Goal: Task Accomplishment & Management: Complete application form

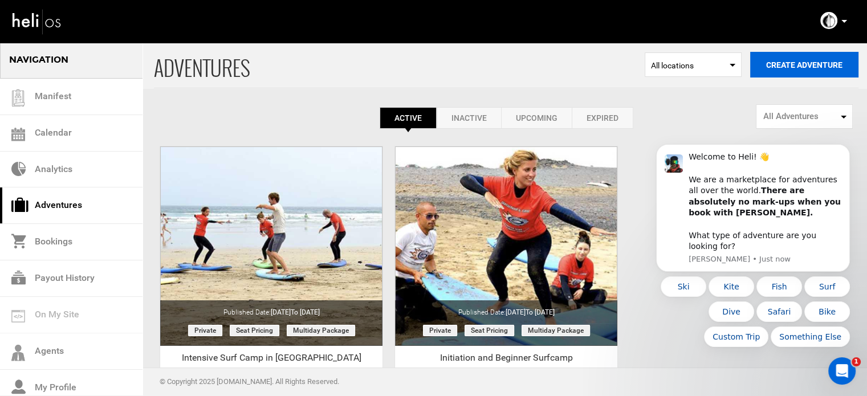
click at [821, 68] on button "Create Adventure" at bounding box center [804, 65] width 108 height 26
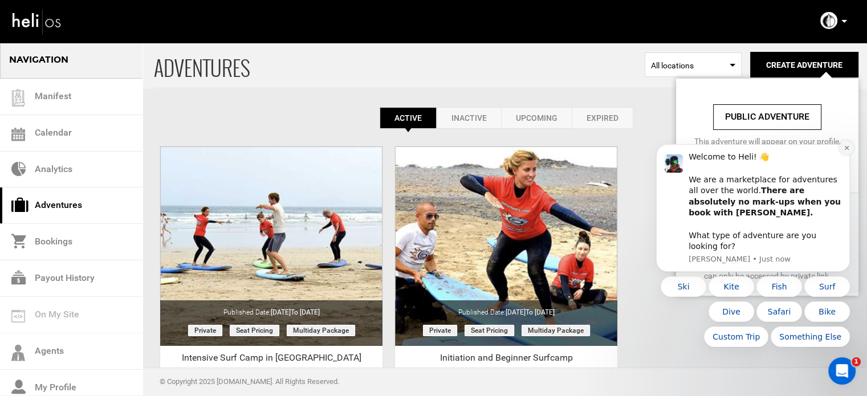
click at [846, 151] on icon "Dismiss notification" at bounding box center [847, 148] width 6 height 6
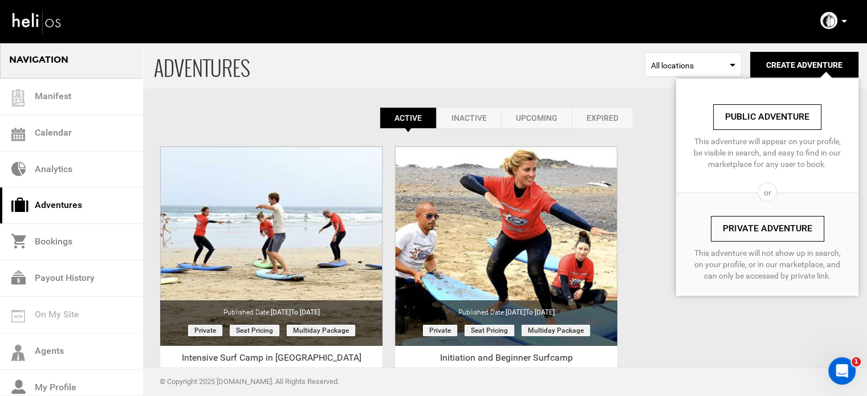
click at [773, 230] on link "Private Adventure" at bounding box center [767, 229] width 113 height 26
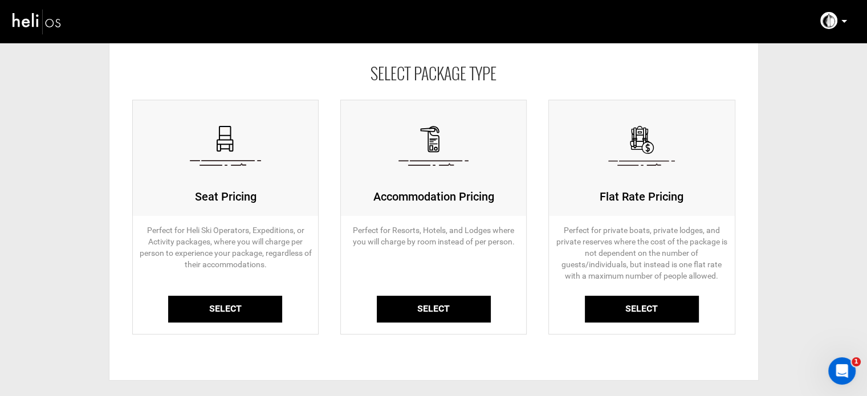
scroll to position [114, 0]
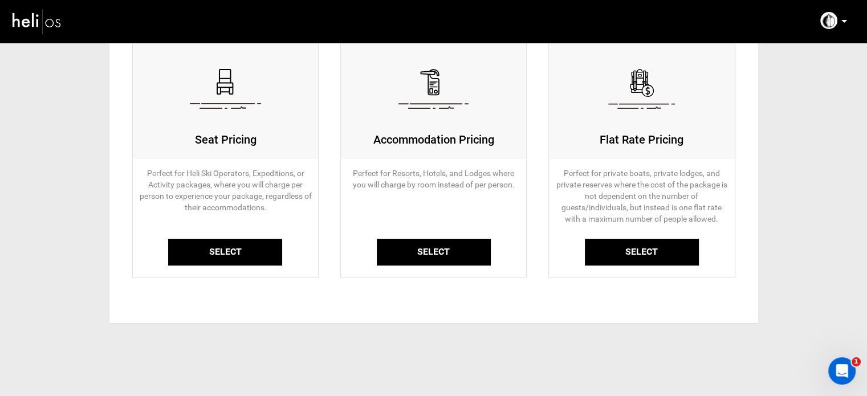
click at [219, 255] on link "Select" at bounding box center [225, 252] width 114 height 27
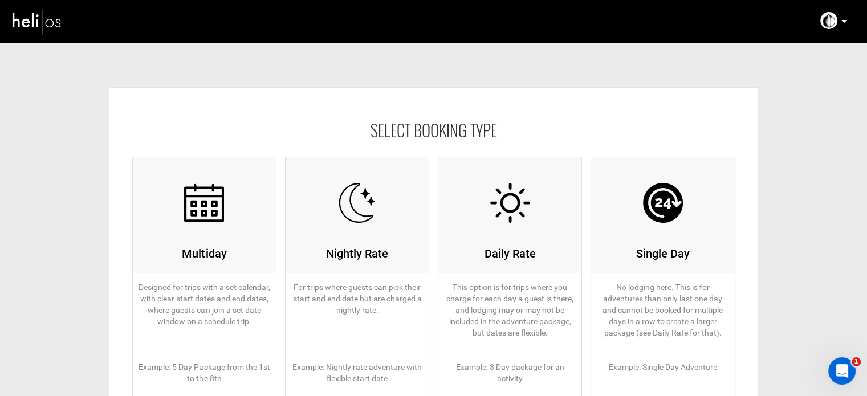
scroll to position [171, 0]
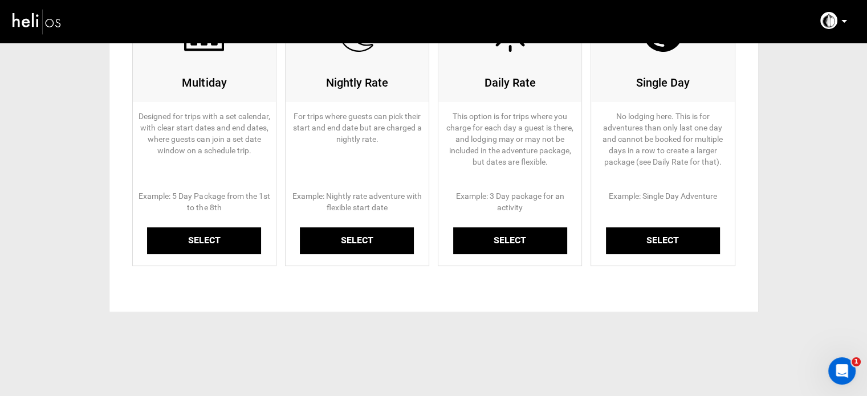
click at [222, 243] on link "Select" at bounding box center [204, 240] width 114 height 27
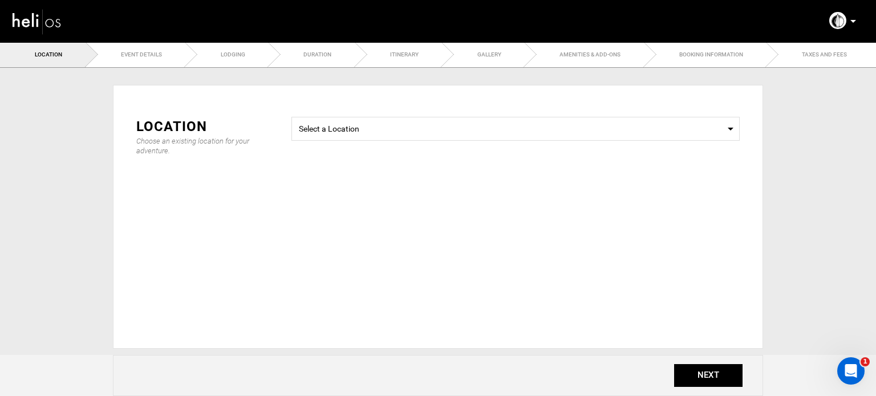
click at [482, 141] on div "Select a Location Select a Location" at bounding box center [515, 134] width 465 height 35
click at [422, 140] on span "Select a Location Select a Location" at bounding box center [515, 129] width 448 height 24
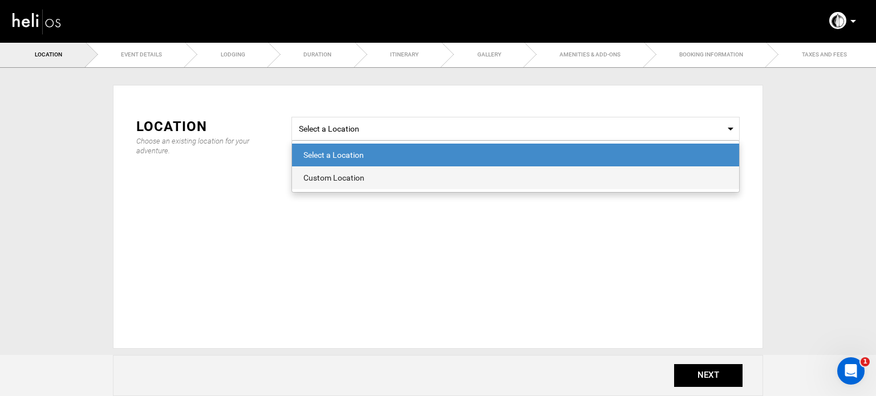
click at [335, 181] on div "Custom Location" at bounding box center [515, 177] width 424 height 11
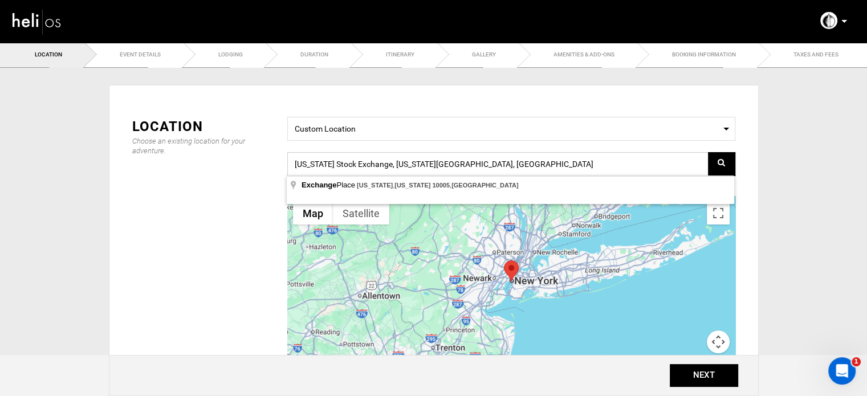
drag, startPoint x: 529, startPoint y: 161, endPoint x: 251, endPoint y: 176, distance: 278.5
click at [251, 176] on div "Location Choose an existing location for your adventure. Select a Location Cust…" at bounding box center [434, 258] width 620 height 282
paste input "4C8P+R5, 35558 Caleta de Famara, [GEOGRAPHIC_DATA], [GEOGRAPHIC_DATA]"
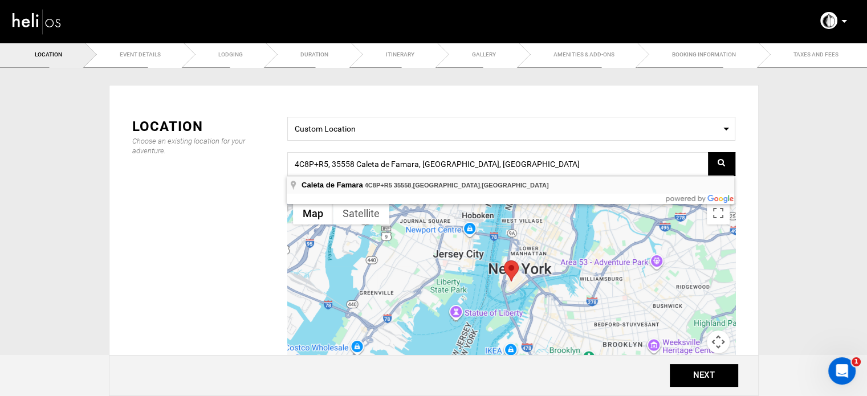
type input "4C8P+R5, 35558 Caleta de Famara, [GEOGRAPHIC_DATA], [GEOGRAPHIC_DATA]"
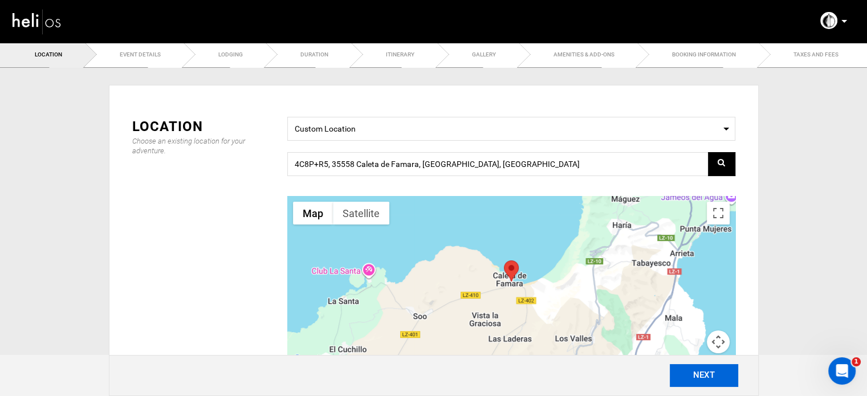
click at [698, 382] on button "NEXT" at bounding box center [704, 375] width 68 height 23
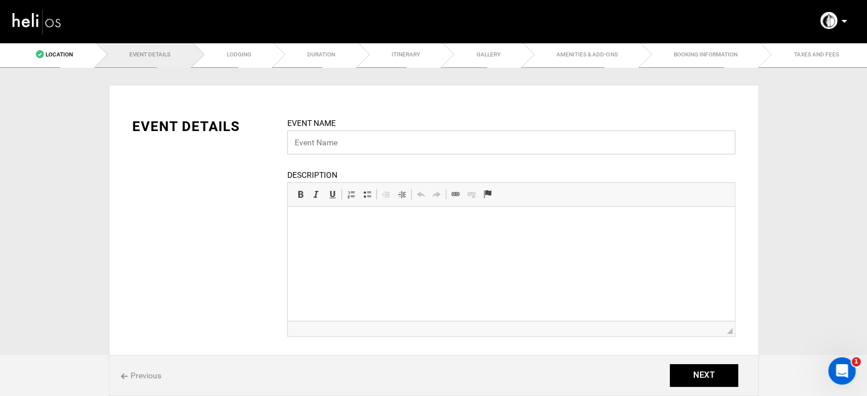
click at [349, 143] on input "text" at bounding box center [511, 143] width 448 height 24
paste input "Camp Total Experience: Intermediate Level"
type input "Camp Total Experience: Intermediate Level"
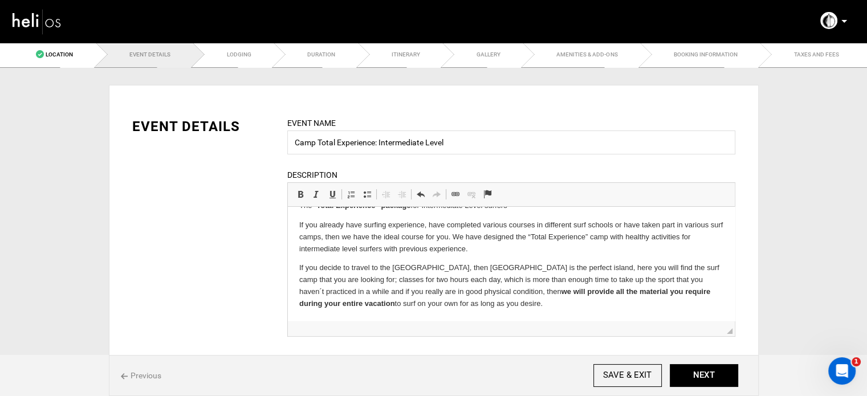
scroll to position [228, 0]
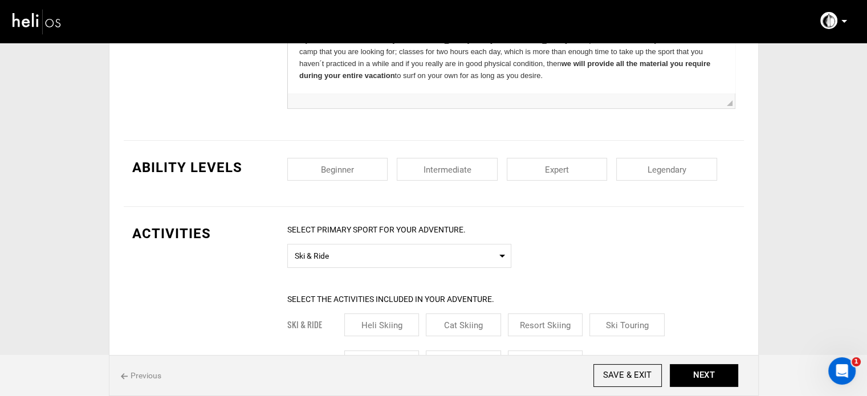
click at [406, 171] on input "checkbox" at bounding box center [447, 169] width 101 height 23
checkbox input "true"
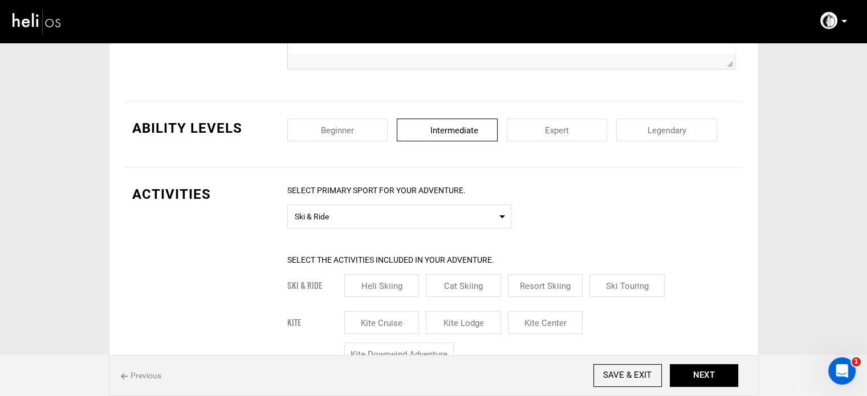
scroll to position [285, 0]
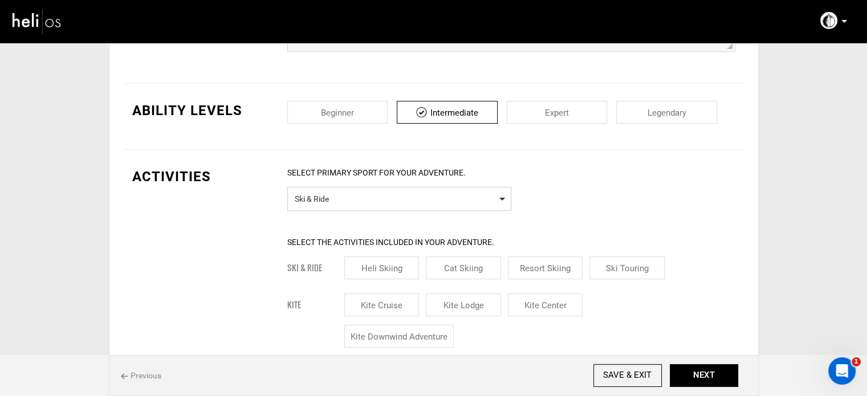
click at [351, 196] on span "Ski & Ride" at bounding box center [399, 197] width 209 height 14
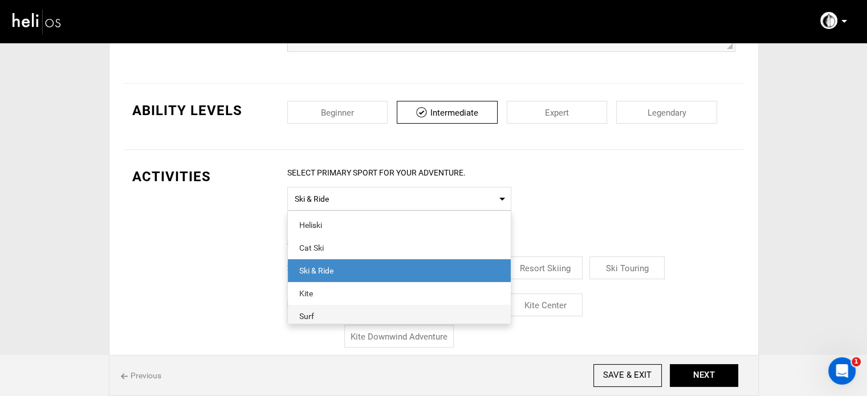
click at [323, 311] on div "Surf" at bounding box center [399, 316] width 200 height 11
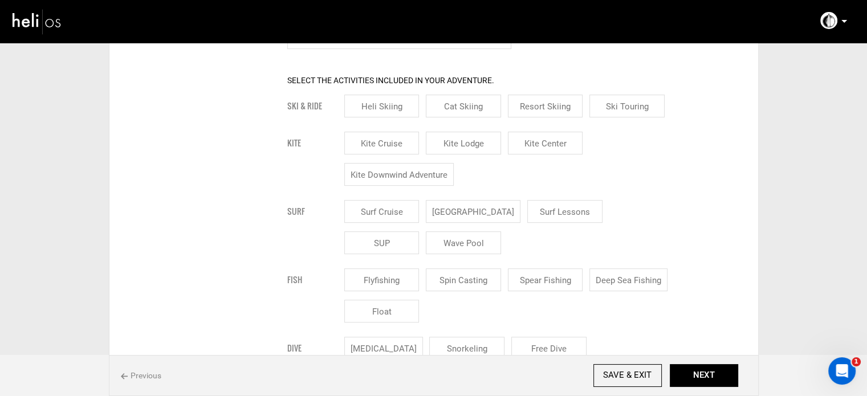
scroll to position [456, 0]
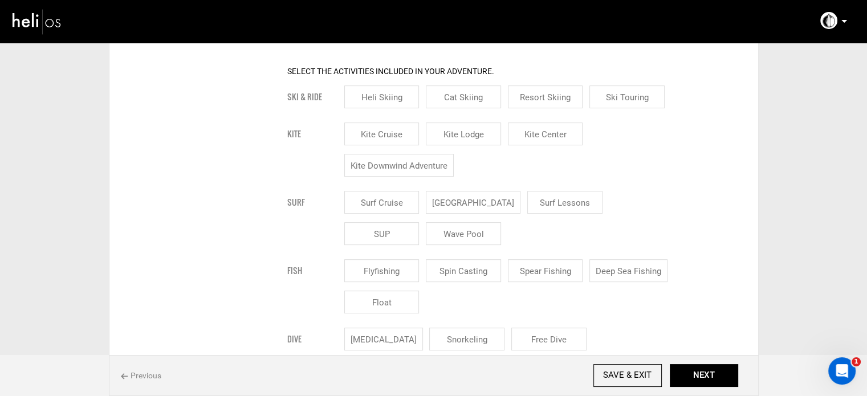
click at [466, 206] on input "[GEOGRAPHIC_DATA]" at bounding box center [473, 202] width 95 height 23
checkbox input "true"
click at [541, 207] on input "Surf Lessons" at bounding box center [578, 202] width 75 height 23
checkbox input "true"
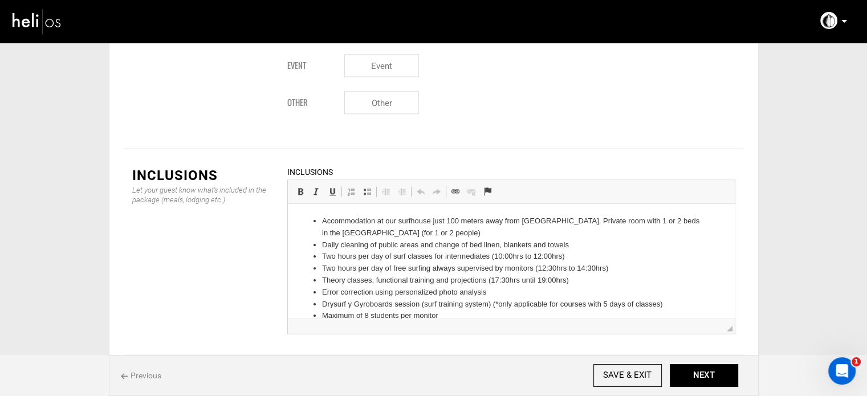
scroll to position [135, 0]
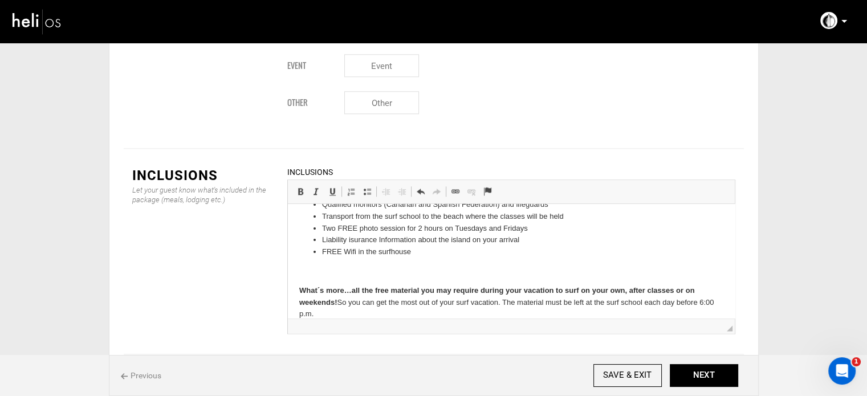
click at [371, 274] on p at bounding box center [511, 272] width 424 height 12
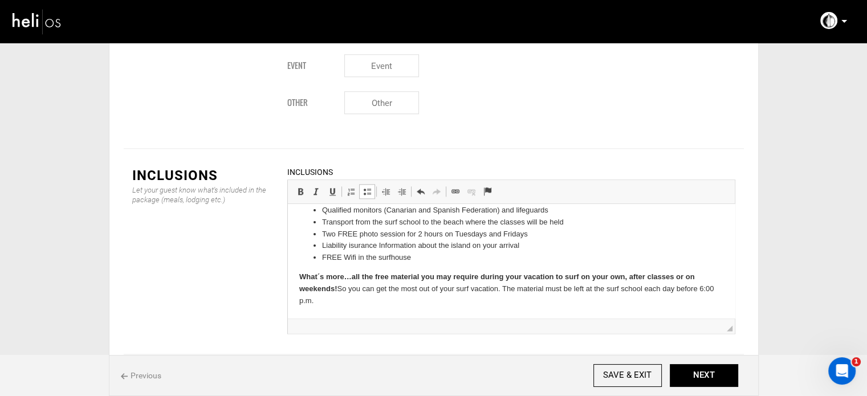
click at [351, 280] on strong "What´s more…all the free material you may require during your vacation to surf …" at bounding box center [497, 282] width 396 height 21
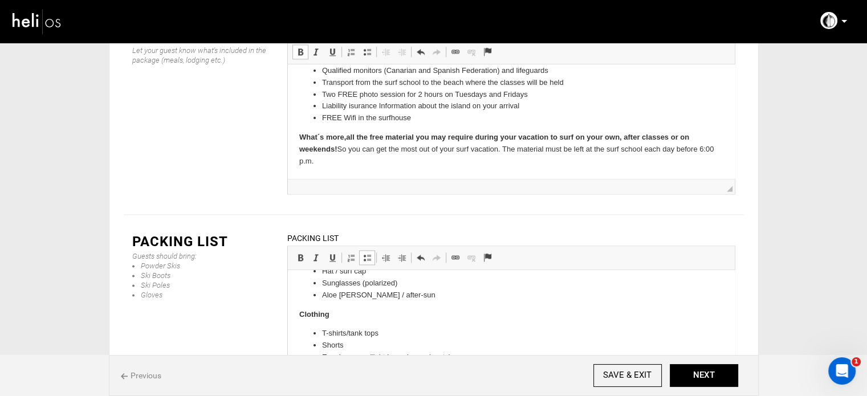
scroll to position [0, 0]
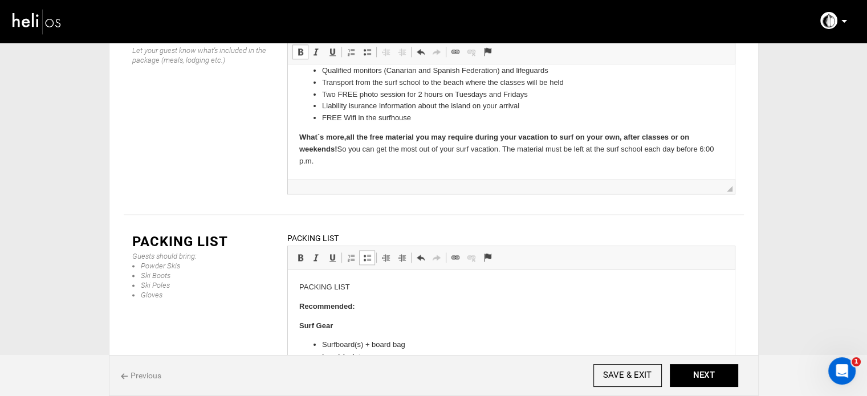
drag, startPoint x: 734, startPoint y: 364, endPoint x: 909, endPoint y: 466, distance: 202.8
drag, startPoint x: 352, startPoint y: 286, endPoint x: 275, endPoint y: 288, distance: 76.4
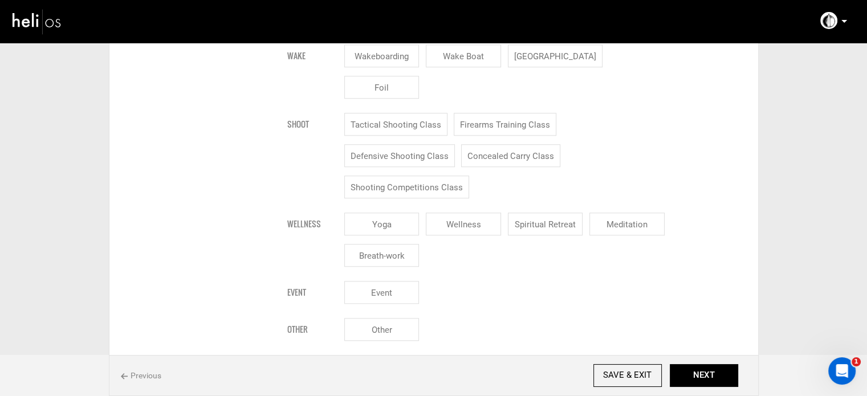
scroll to position [938, 0]
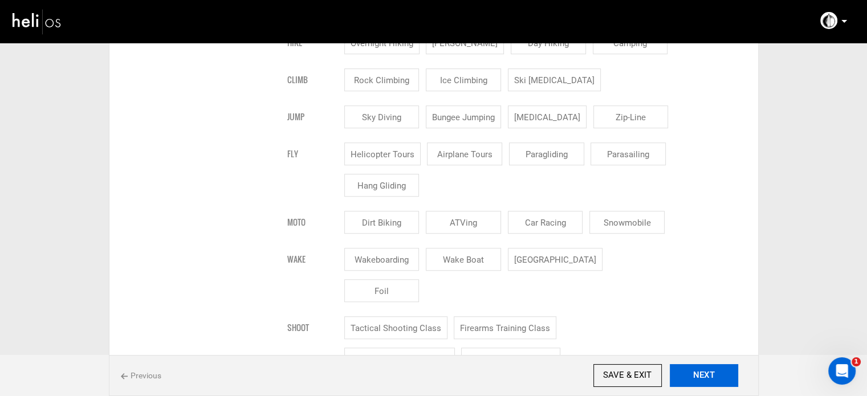
click at [723, 374] on button "NEXT" at bounding box center [704, 375] width 68 height 23
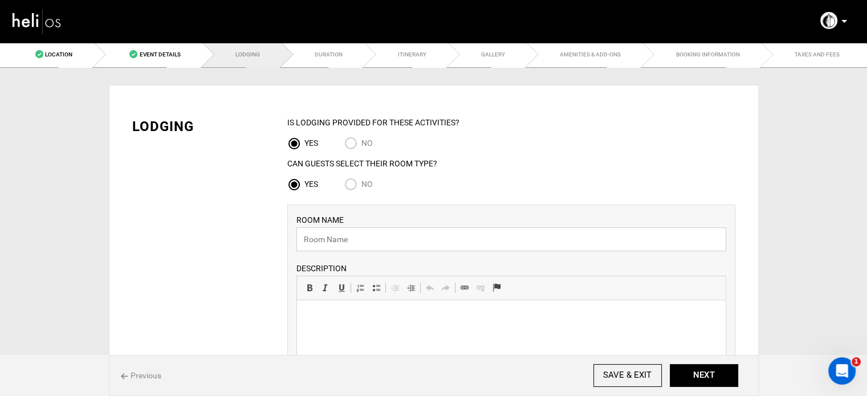
click at [327, 241] on input "text" at bounding box center [511, 239] width 430 height 24
type input "Surf House"
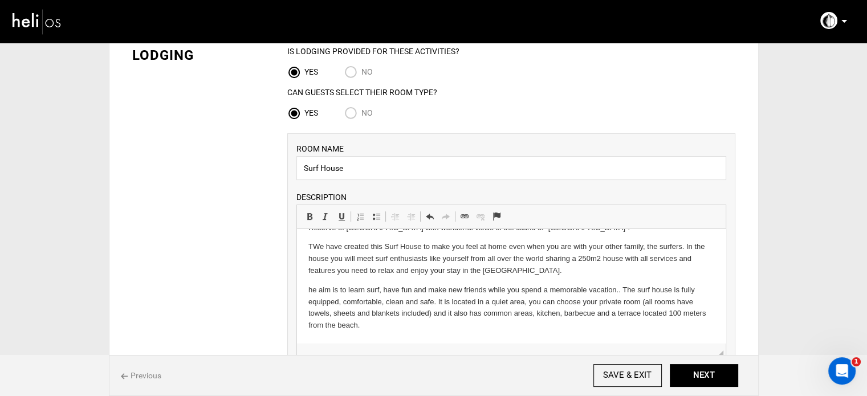
scroll to position [246, 0]
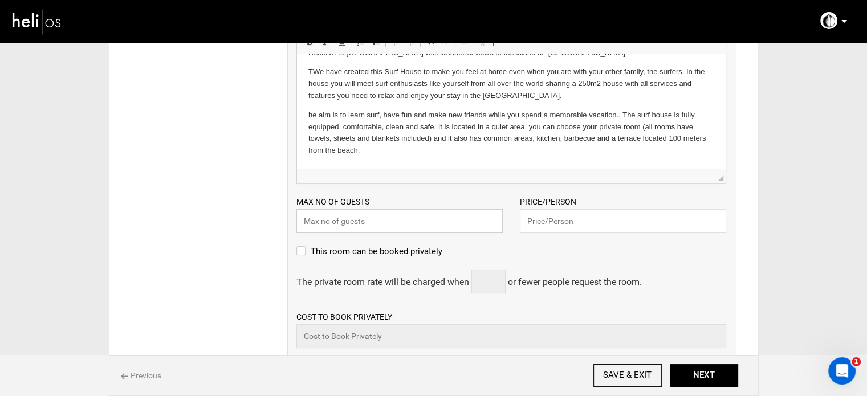
click at [353, 226] on input "text" at bounding box center [399, 221] width 206 height 24
type input "2"
click at [561, 219] on input "text" at bounding box center [623, 221] width 206 height 24
type input "290"
click at [771, 181] on div "Location Event Details Lodging Duration Itinerary Gallery Amenities & Add-Ons B…" at bounding box center [433, 228] width 867 height 866
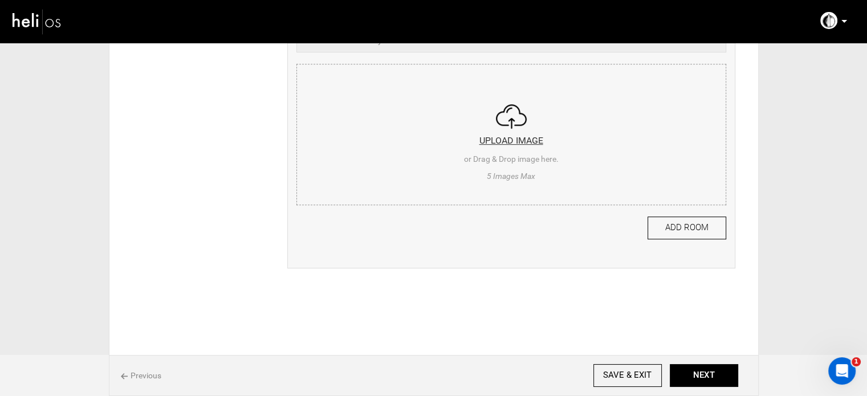
scroll to position [552, 0]
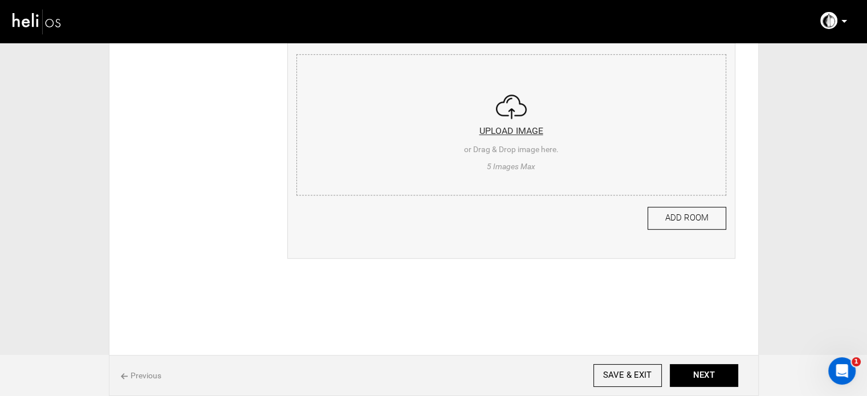
click at [369, 127] on input "file" at bounding box center [511, 123] width 429 height 137
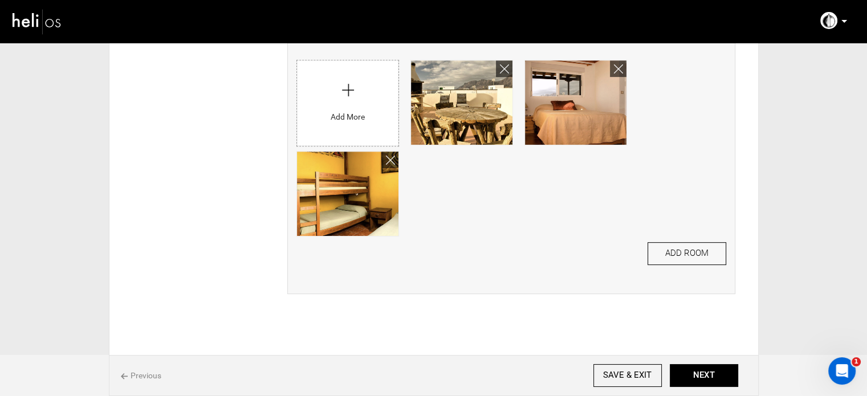
click at [369, 145] on div "Add More" at bounding box center [347, 102] width 101 height 85
click at [368, 116] on input "file" at bounding box center [347, 100] width 101 height 80
type input "C:\fakepath\Screenshot 2025-08-25 105514.png"
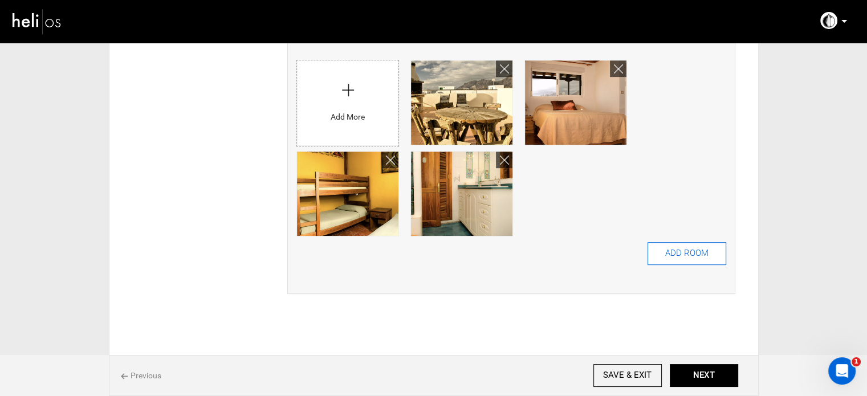
click at [687, 253] on button "ADD ROOM" at bounding box center [687, 253] width 79 height 23
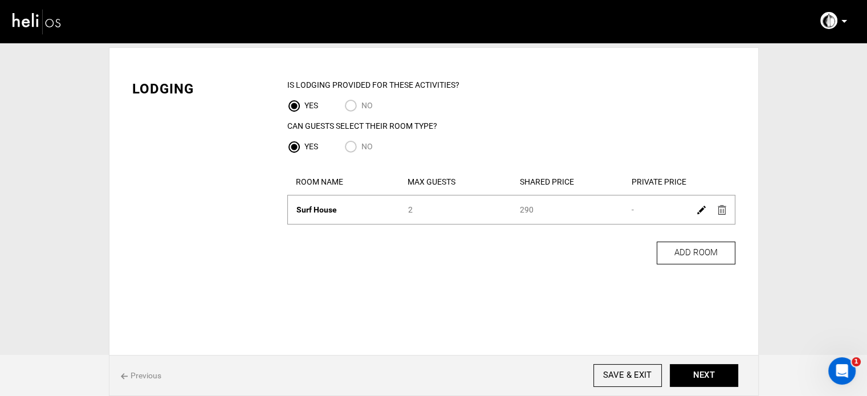
scroll to position [0, 0]
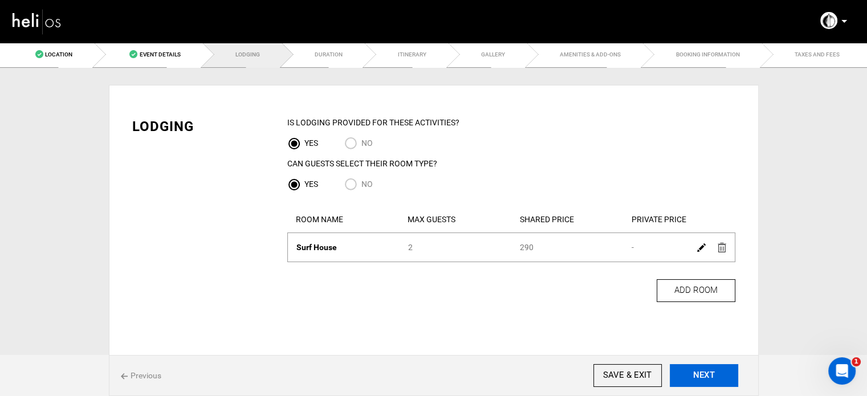
click at [684, 374] on button "NEXT" at bounding box center [704, 375] width 68 height 23
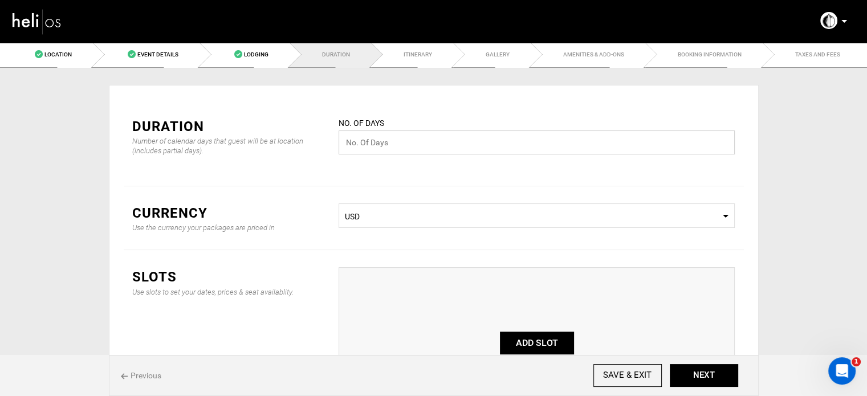
click at [347, 145] on input "text" at bounding box center [537, 143] width 396 height 24
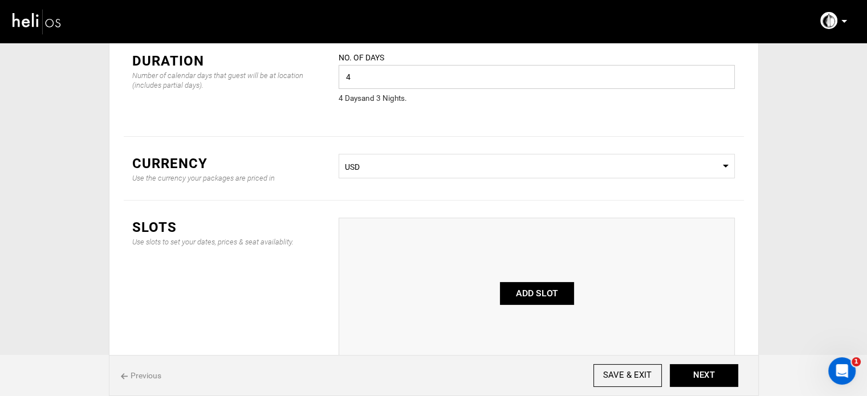
scroll to position [114, 0]
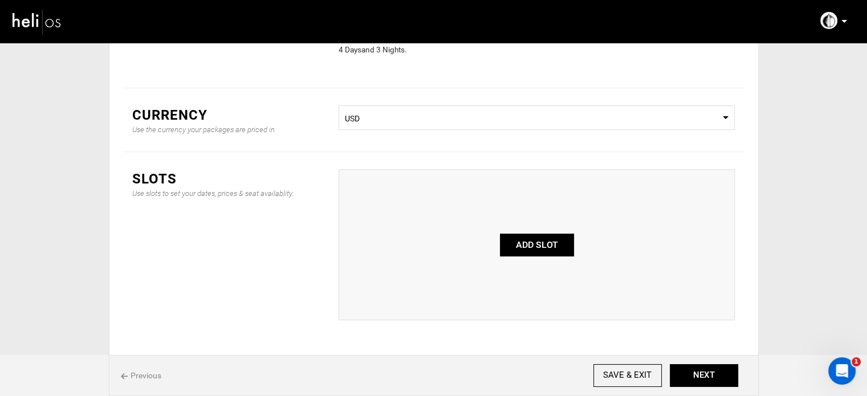
type input "4"
click at [440, 134] on div "Currency Use the currency your packages are priced in Select Currency USD" at bounding box center [434, 120] width 620 height 64
click at [440, 118] on span "USD" at bounding box center [537, 118] width 384 height 11
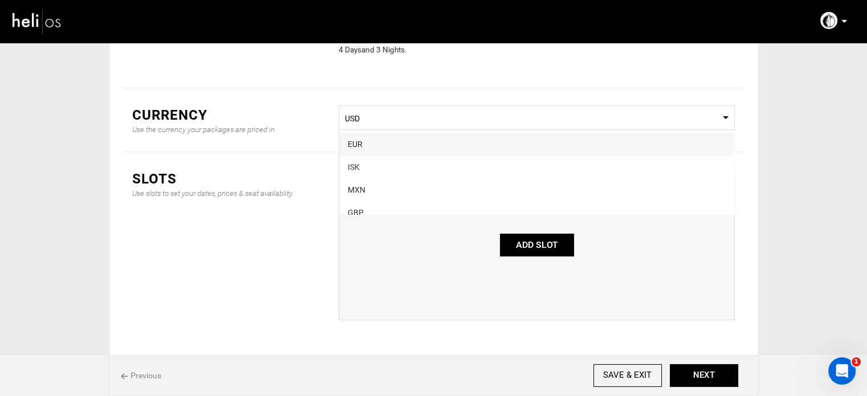
click at [383, 150] on span "EUR" at bounding box center [536, 144] width 395 height 23
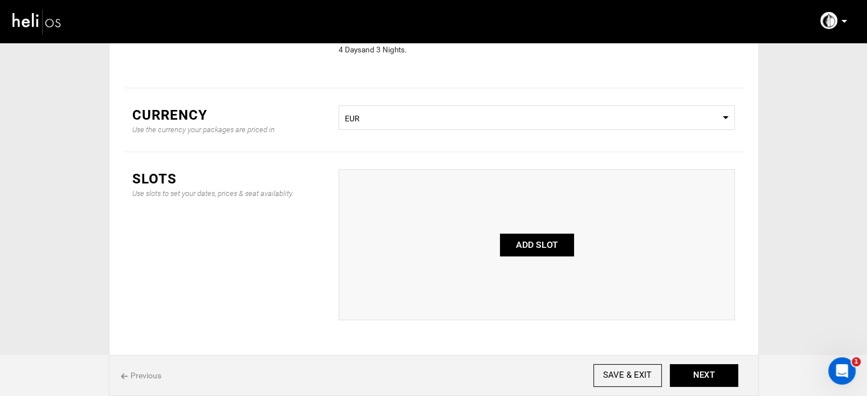
click at [542, 245] on button "ADD SLOT" at bounding box center [537, 245] width 74 height 23
type input "0"
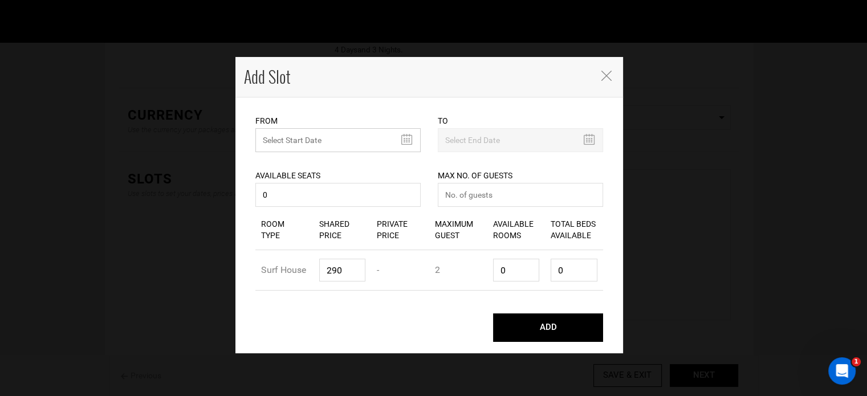
click at [303, 139] on input "text" at bounding box center [337, 140] width 165 height 24
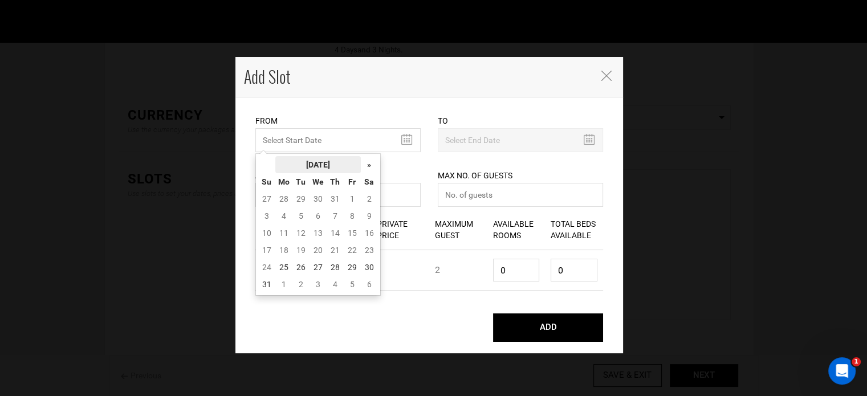
click at [303, 160] on th "[DATE]" at bounding box center [317, 164] width 85 height 17
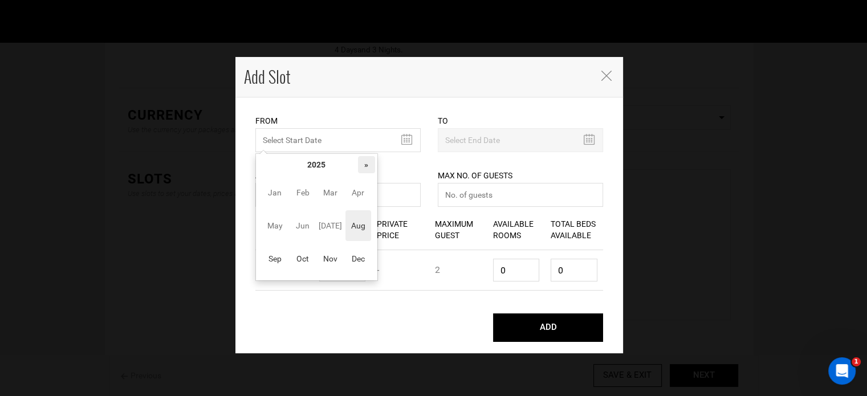
click at [363, 165] on th "»" at bounding box center [366, 164] width 17 height 17
click at [364, 231] on span "Aug" at bounding box center [358, 225] width 26 height 31
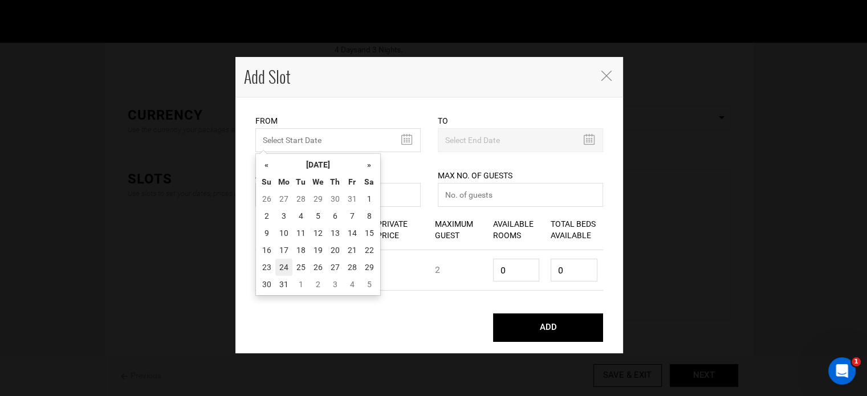
click at [283, 270] on td "24" at bounding box center [283, 267] width 17 height 17
type input "[DATE]"
type input "08/27/2026"
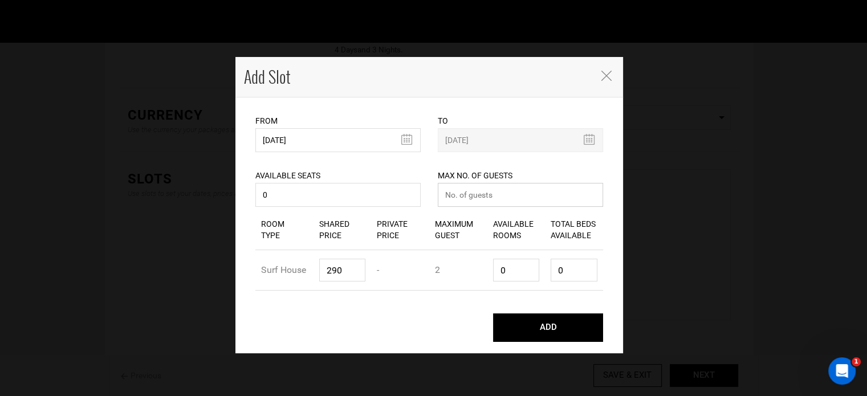
click at [472, 191] on input "number" at bounding box center [520, 195] width 165 height 24
type input "0"
drag, startPoint x: 511, startPoint y: 278, endPoint x: 485, endPoint y: 272, distance: 26.2
click at [485, 272] on div "Room Type Surf House Shared Price 290 Private Price - Maximum Guest 2 Available…" at bounding box center [429, 270] width 348 height 40
type input "1"
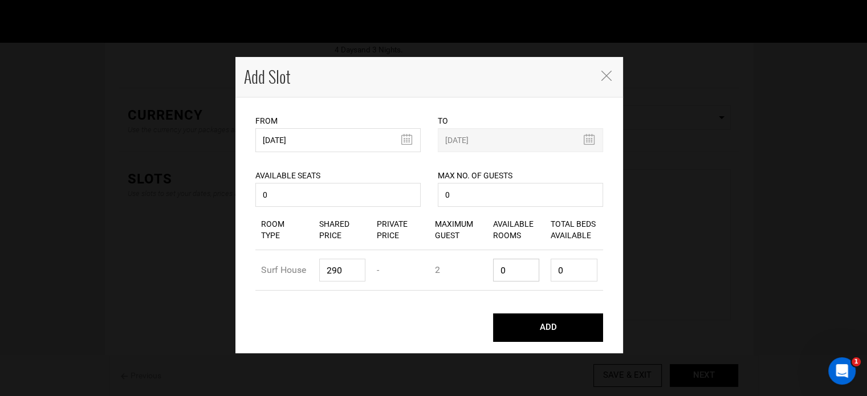
type input "2"
type input "1"
drag, startPoint x: 559, startPoint y: 276, endPoint x: 545, endPoint y: 280, distance: 14.4
click at [549, 275] on div "Total Beds Available 2" at bounding box center [574, 270] width 58 height 40
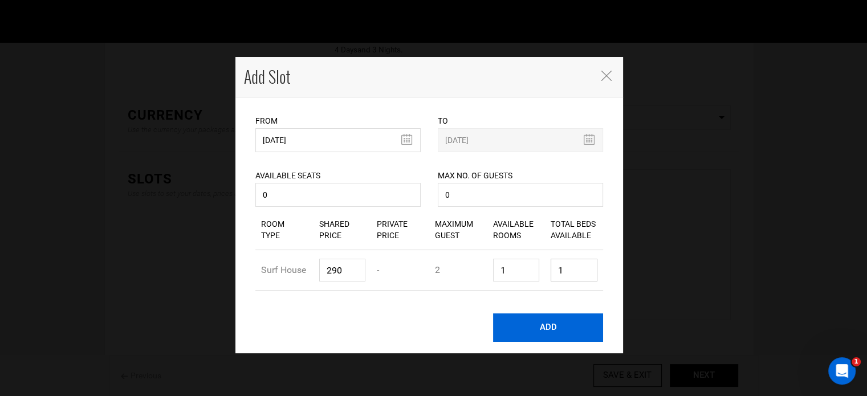
type input "1"
click at [552, 336] on button "ADD" at bounding box center [548, 327] width 110 height 28
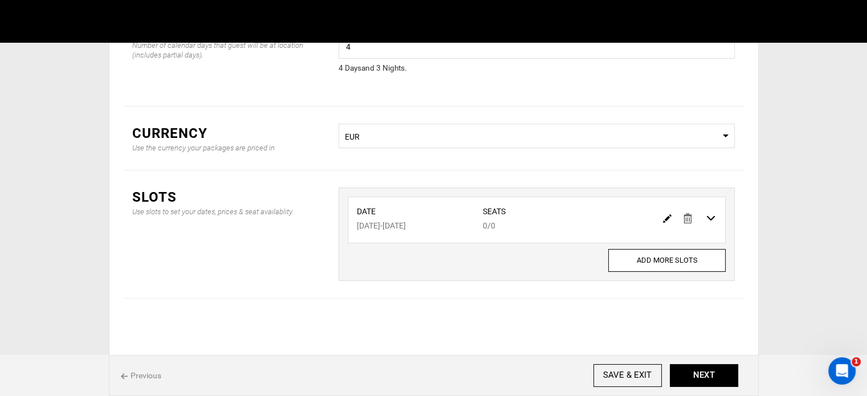
scroll to position [95, 0]
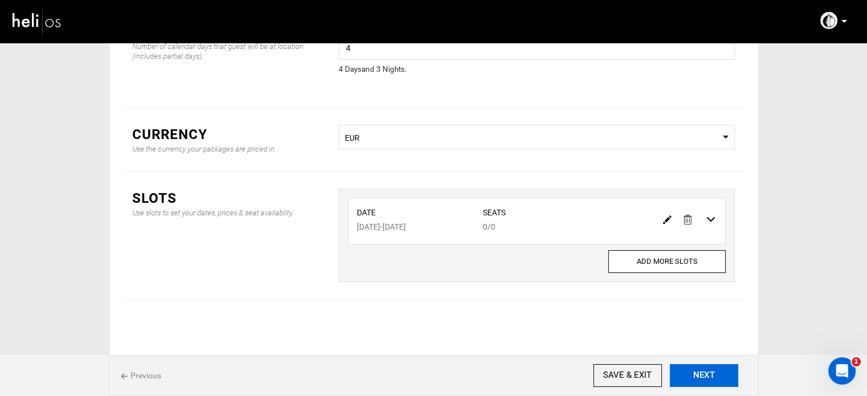
click at [684, 378] on button "NEXT" at bounding box center [704, 375] width 68 height 23
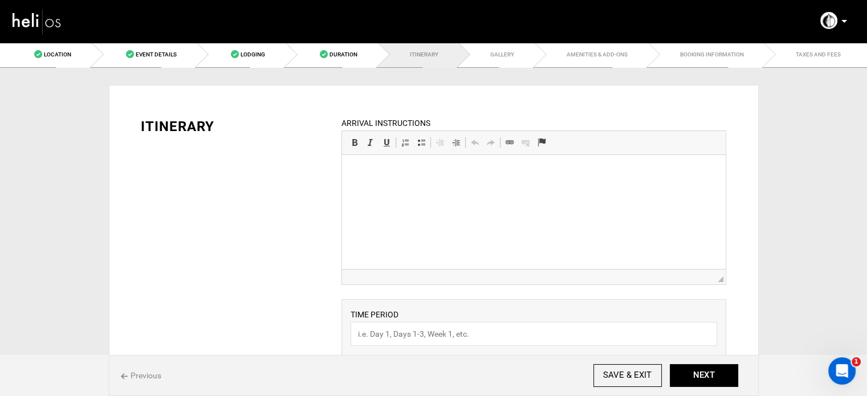
click at [427, 190] on html at bounding box center [534, 172] width 384 height 35
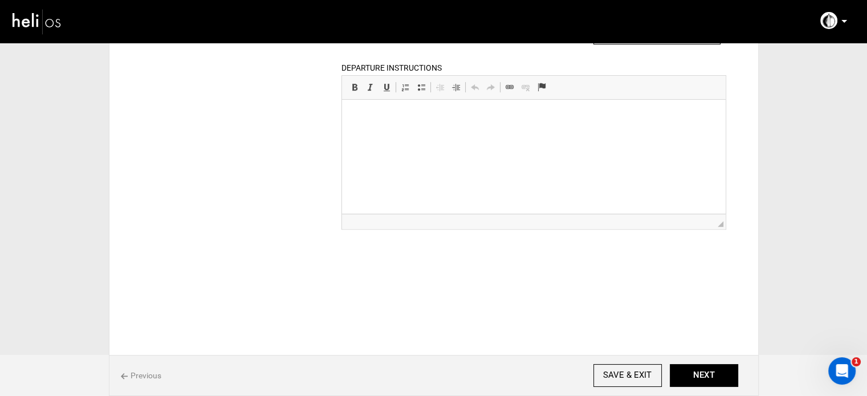
click at [392, 135] on html at bounding box center [534, 117] width 384 height 35
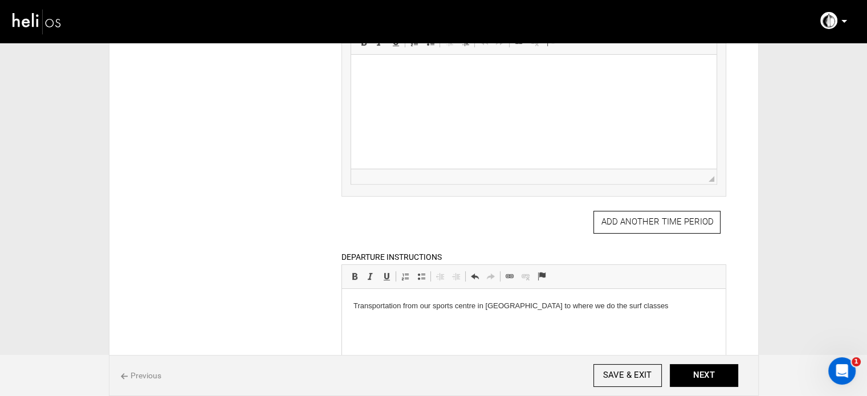
scroll to position [131, 0]
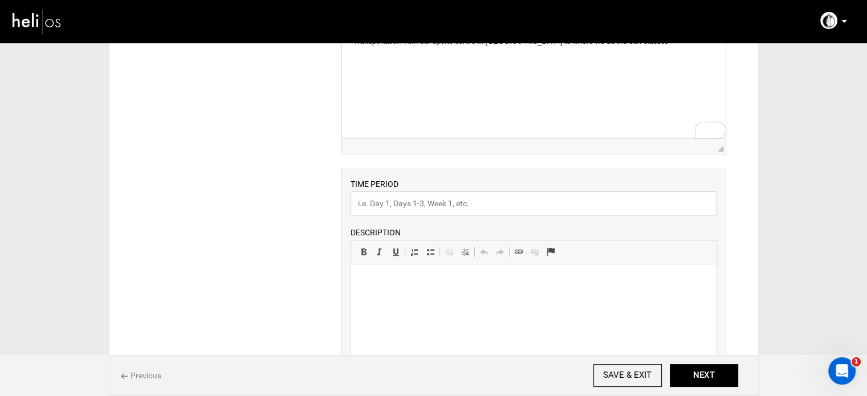
click at [389, 210] on input "text" at bounding box center [534, 204] width 367 height 24
type input "Experience"
click at [409, 284] on p at bounding box center [534, 282] width 343 height 12
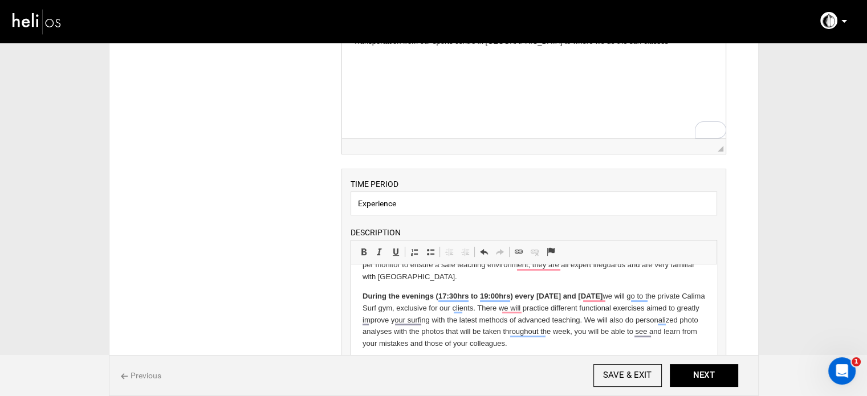
scroll to position [359, 0]
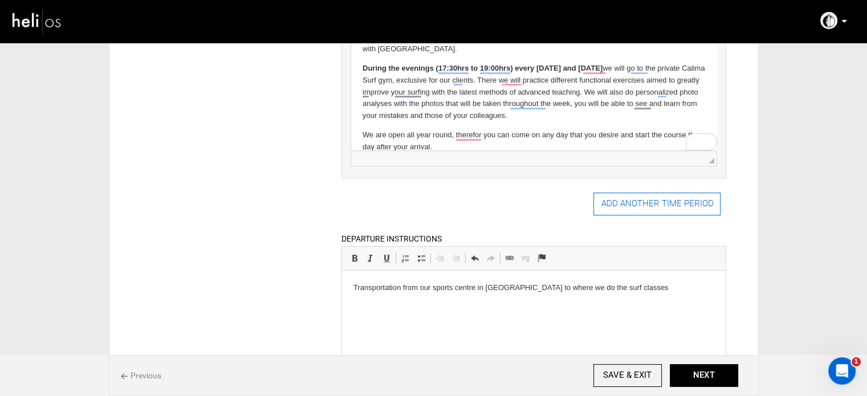
click at [640, 212] on button "ADD ANOTHER TIME PERIOD" at bounding box center [656, 204] width 127 height 23
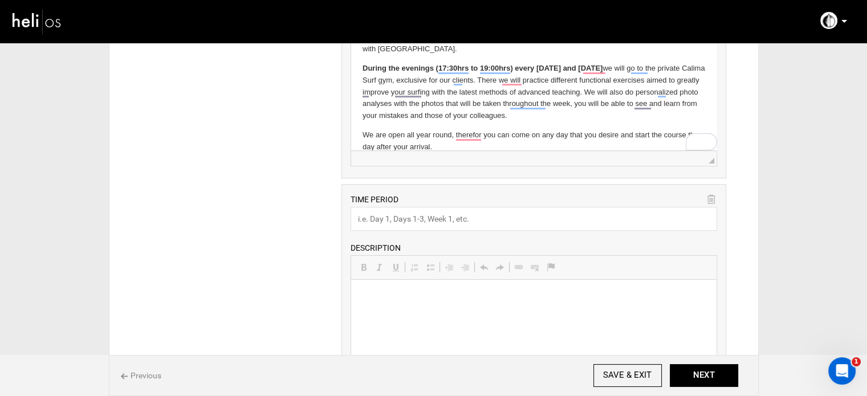
scroll to position [0, 0]
drag, startPoint x: 420, startPoint y: 216, endPoint x: 412, endPoint y: 222, distance: 9.8
click at [420, 216] on input "text" at bounding box center [534, 219] width 367 height 24
paste input "The Intermediate surfers – Activities included in the evenings:"
type input "The Intermediate surfers – Activities included in the evenings:"
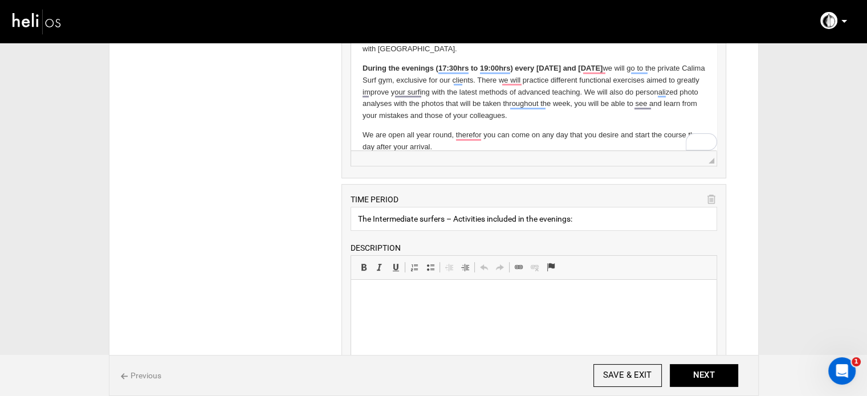
click at [388, 298] on p at bounding box center [534, 297] width 343 height 12
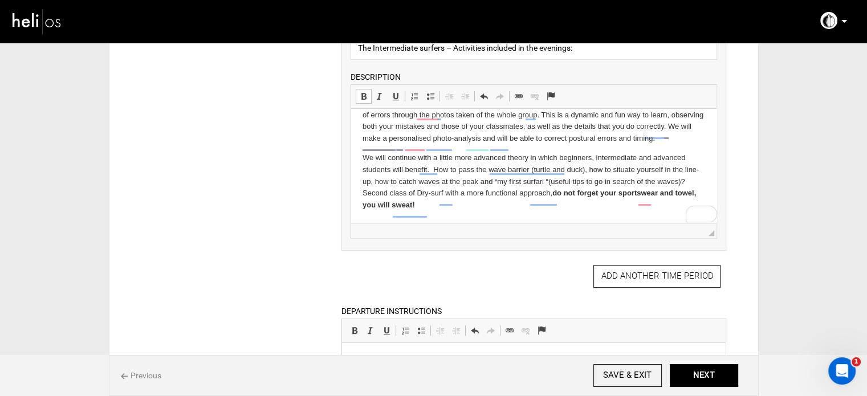
scroll to position [113, 0]
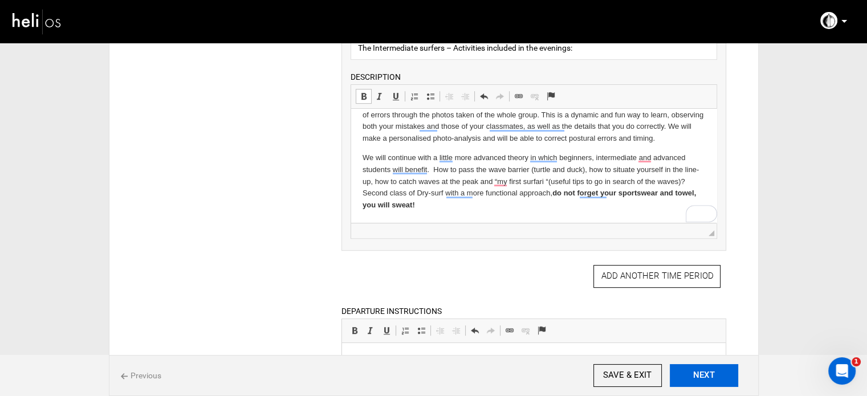
click at [681, 372] on button "NEXT" at bounding box center [704, 375] width 68 height 23
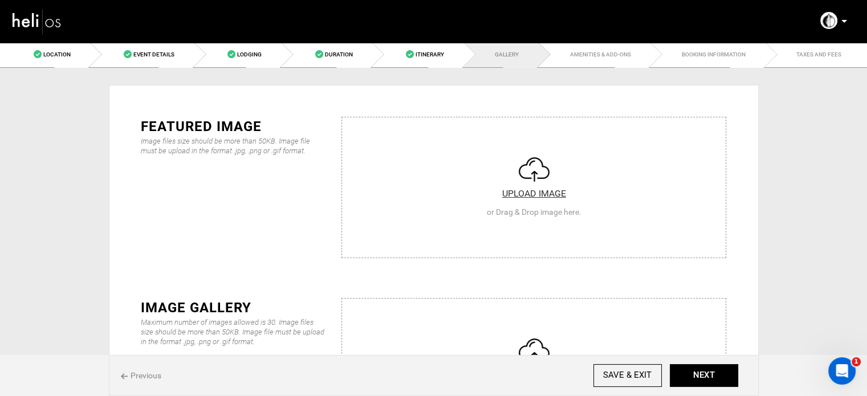
click at [392, 191] on input "file" at bounding box center [534, 185] width 384 height 137
type input "C:\fakepath\Screenshot [DATE] 111930.png"
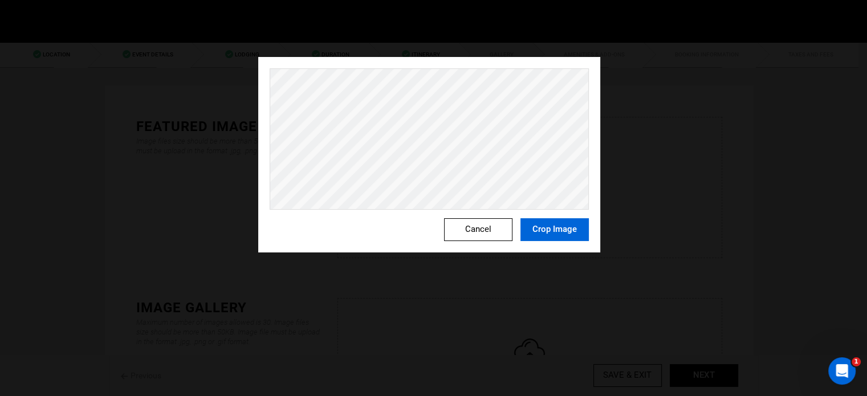
click at [545, 224] on button "Crop Image" at bounding box center [554, 229] width 68 height 23
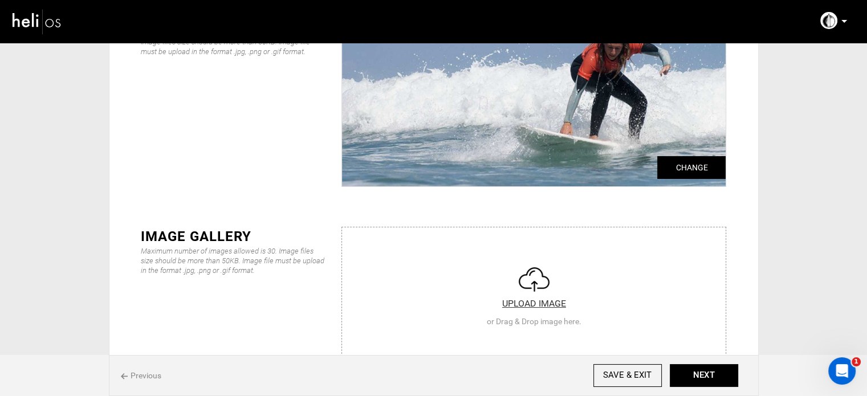
scroll to position [171, 0]
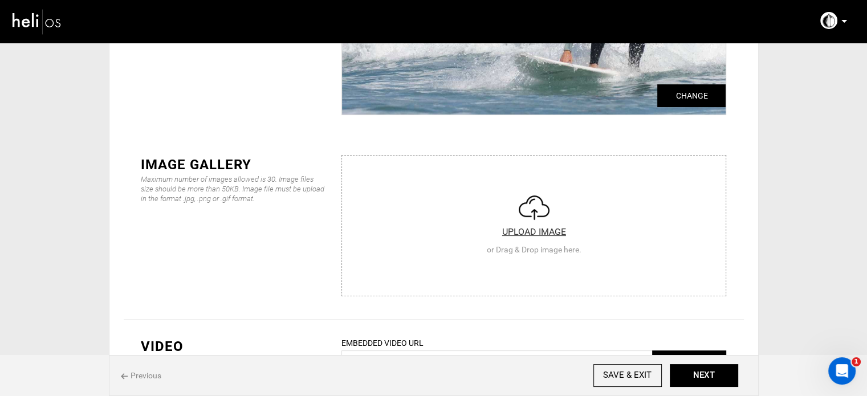
click at [466, 225] on input "file" at bounding box center [534, 224] width 384 height 137
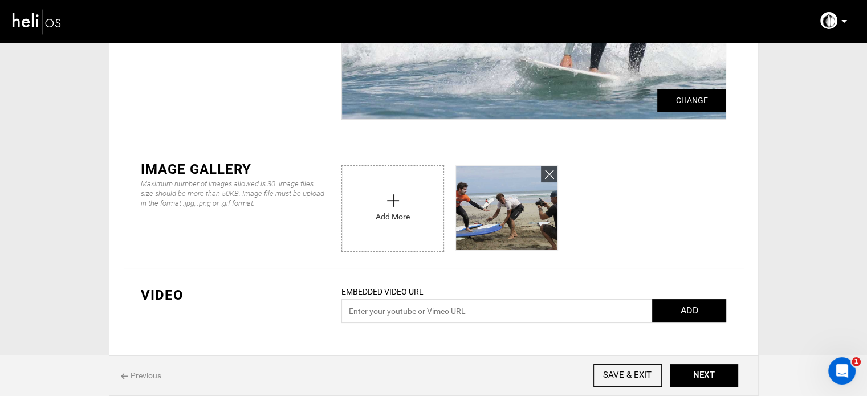
scroll to position [165, 0]
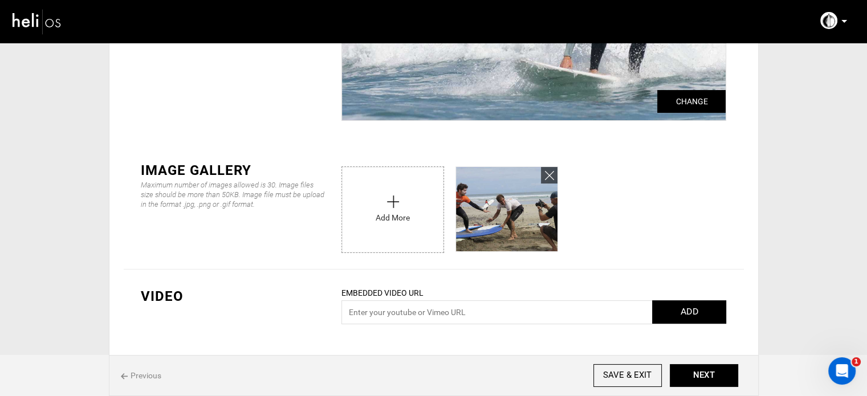
click at [351, 210] on input "file" at bounding box center [392, 207] width 101 height 80
type input "C:\fakepath\Screenshot [DATE] 112103.png"
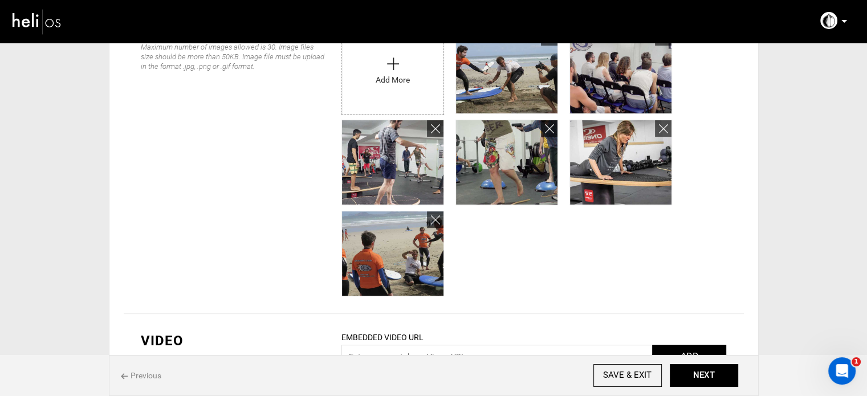
scroll to position [336, 0]
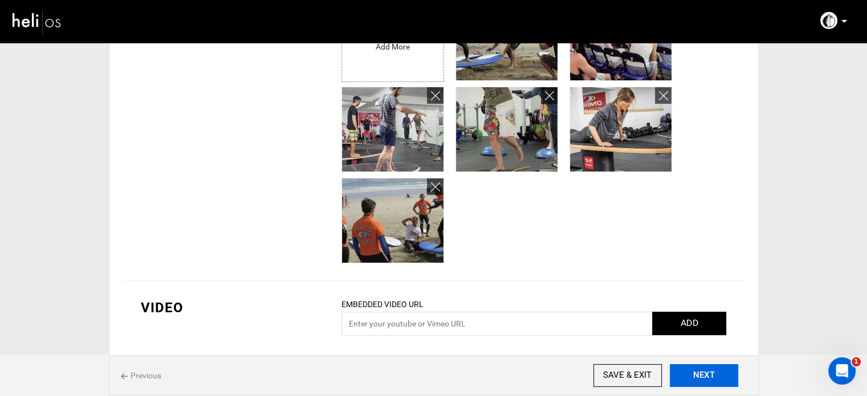
click at [710, 377] on button "NEXT" at bounding box center [704, 375] width 68 height 23
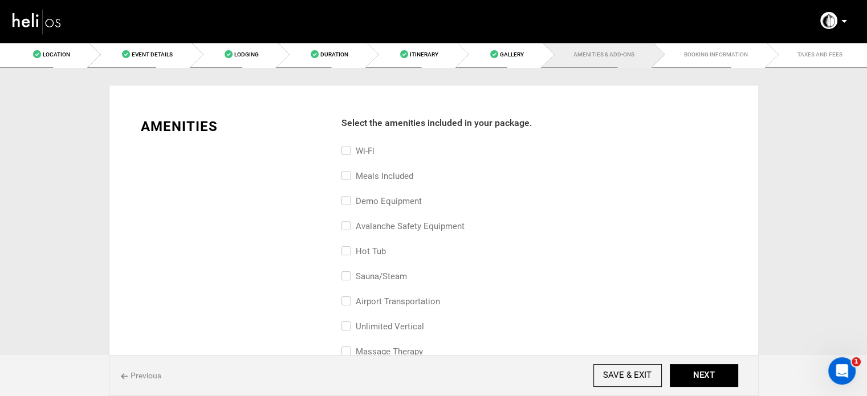
click at [363, 154] on label "Wi-Fi" at bounding box center [357, 151] width 33 height 14
click at [349, 154] on input "Wi-Fi" at bounding box center [344, 156] width 7 height 25
checkbox input "true"
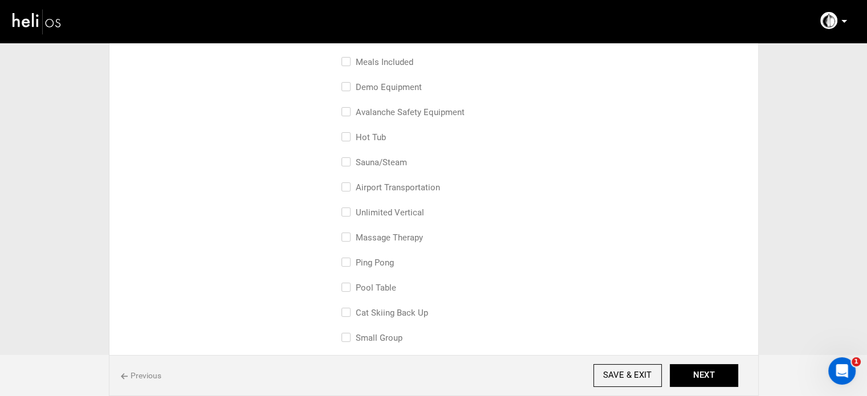
click at [377, 191] on label "airport transportation" at bounding box center [390, 188] width 99 height 14
click at [349, 191] on input "airport transportation" at bounding box center [344, 193] width 7 height 25
checkbox input "true"
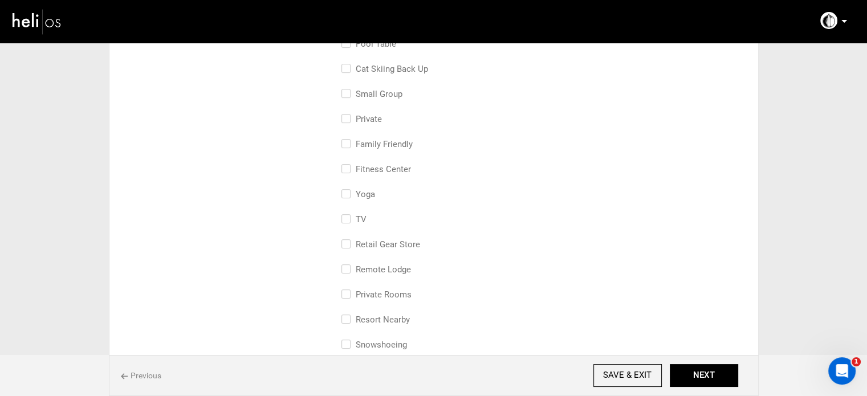
scroll to position [342, 0]
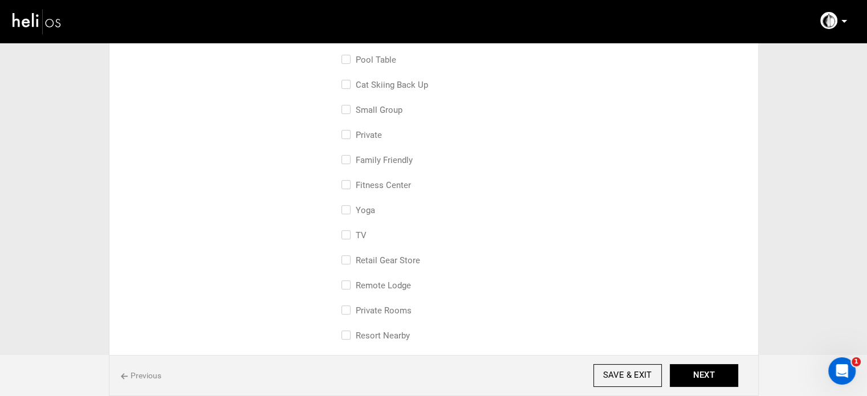
click at [382, 116] on label "small group" at bounding box center [371, 110] width 61 height 14
click at [349, 116] on input "small group" at bounding box center [344, 115] width 7 height 25
checkbox input "true"
click at [720, 364] on button "NEXT" at bounding box center [704, 375] width 68 height 23
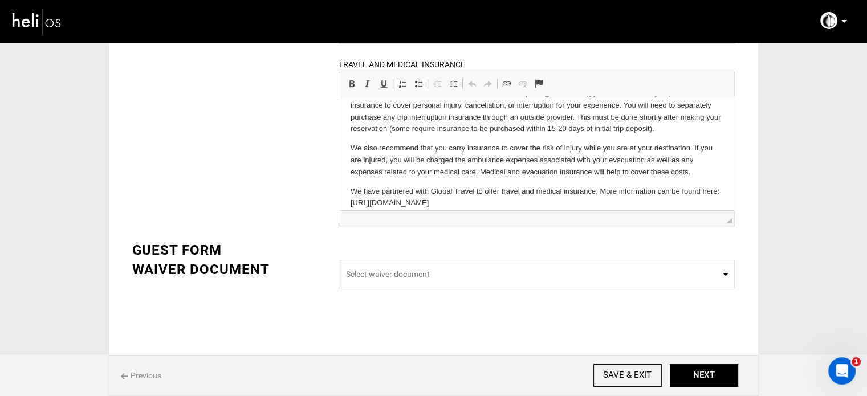
scroll to position [30, 0]
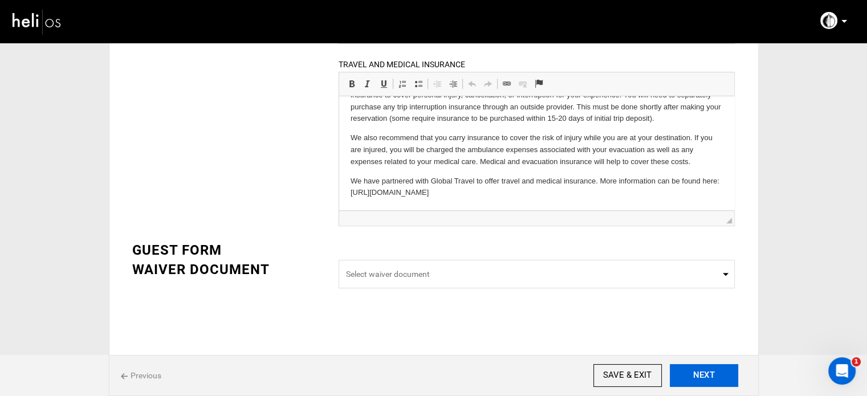
click at [702, 373] on button "NEXT" at bounding box center [704, 375] width 68 height 23
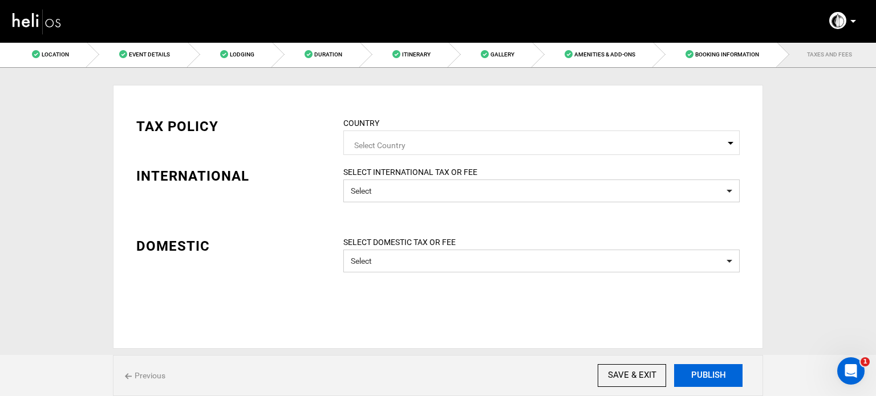
click at [702, 373] on button "PUBLISH" at bounding box center [708, 375] width 68 height 23
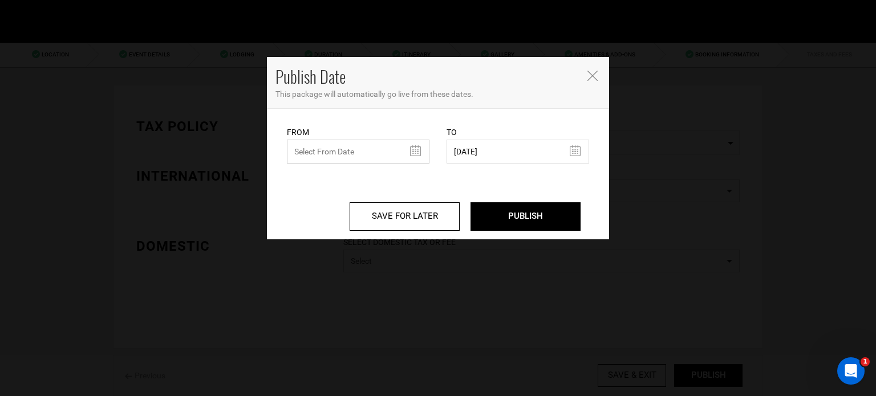
click at [363, 150] on input "text" at bounding box center [358, 152] width 142 height 24
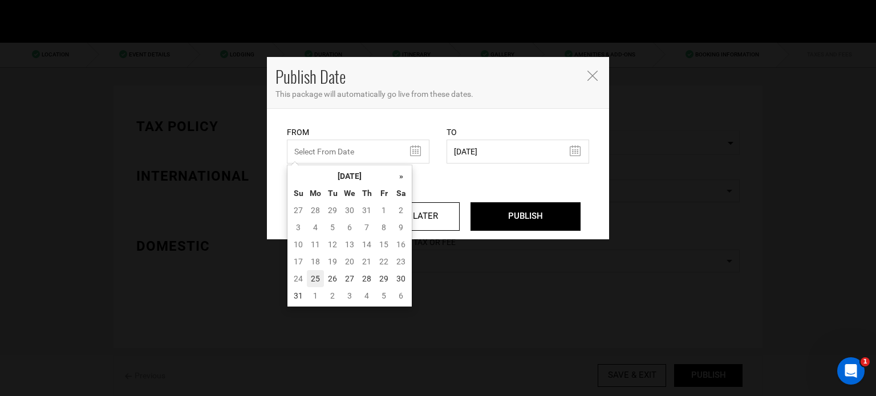
click at [317, 281] on td "25" at bounding box center [315, 278] width 17 height 17
type input "[DATE]"
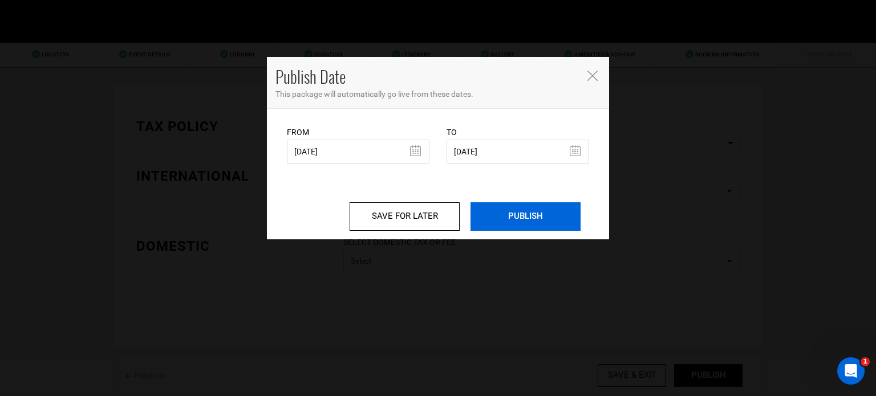
click at [539, 219] on input "PUBLISH" at bounding box center [525, 216] width 110 height 28
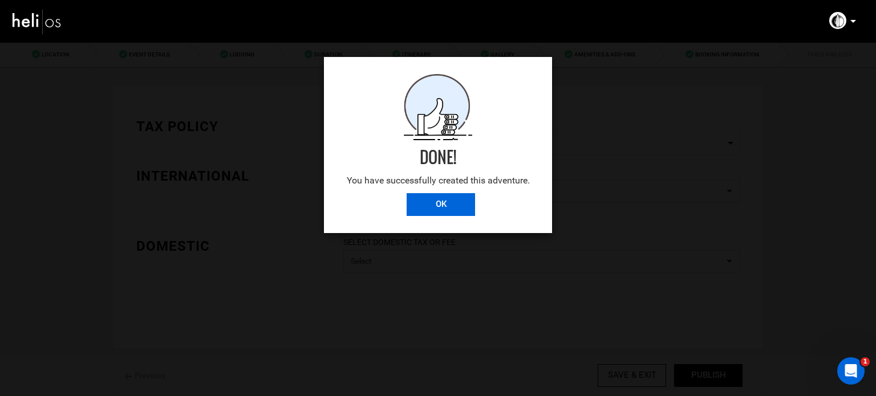
click at [468, 214] on input "OK" at bounding box center [440, 204] width 68 height 23
